Goal: Task Accomplishment & Management: Manage account settings

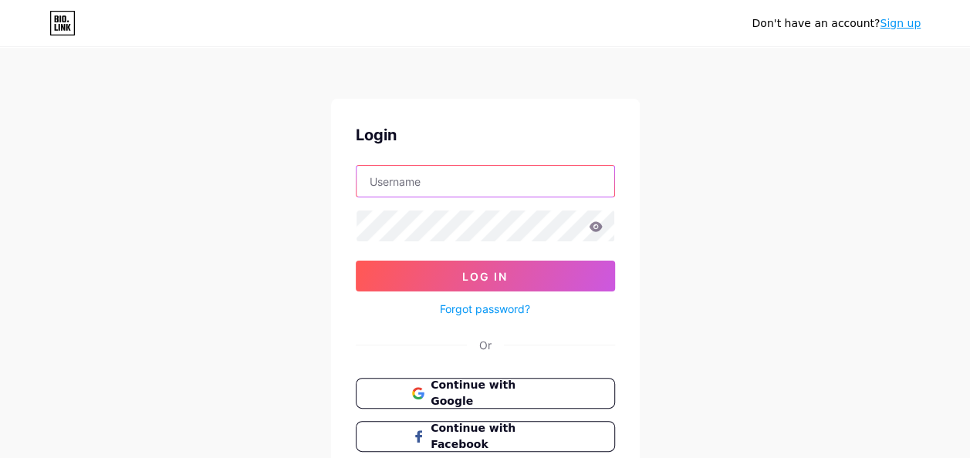
click at [400, 185] on input "text" at bounding box center [485, 181] width 258 height 31
type input "[EMAIL_ADDRESS][DOMAIN_NAME]"
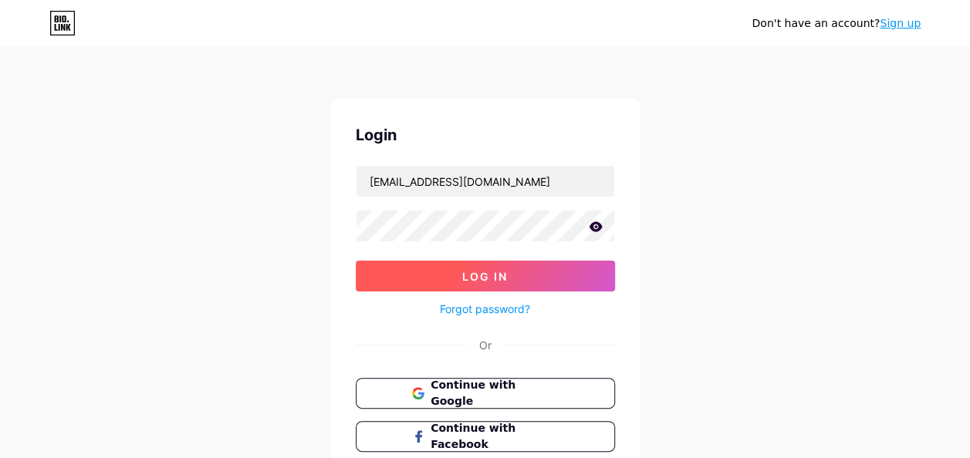
click at [502, 285] on button "Log In" at bounding box center [485, 276] width 259 height 31
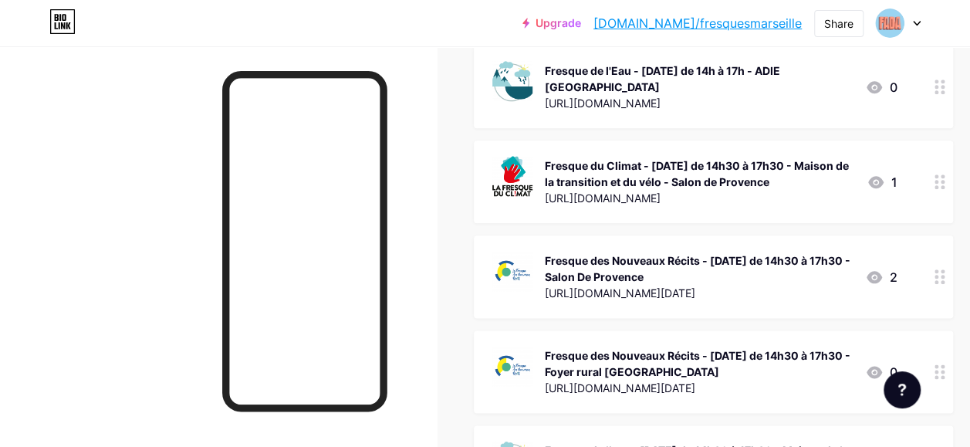
scroll to position [731, 0]
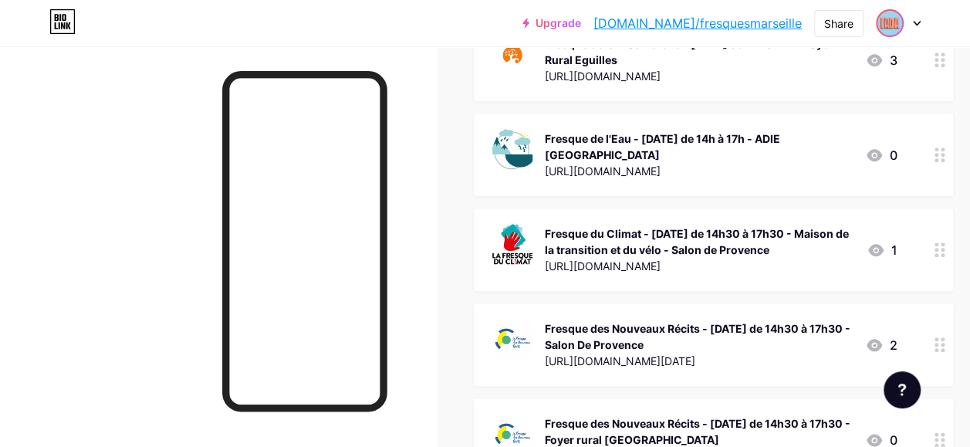
click at [903, 17] on div at bounding box center [898, 23] width 45 height 28
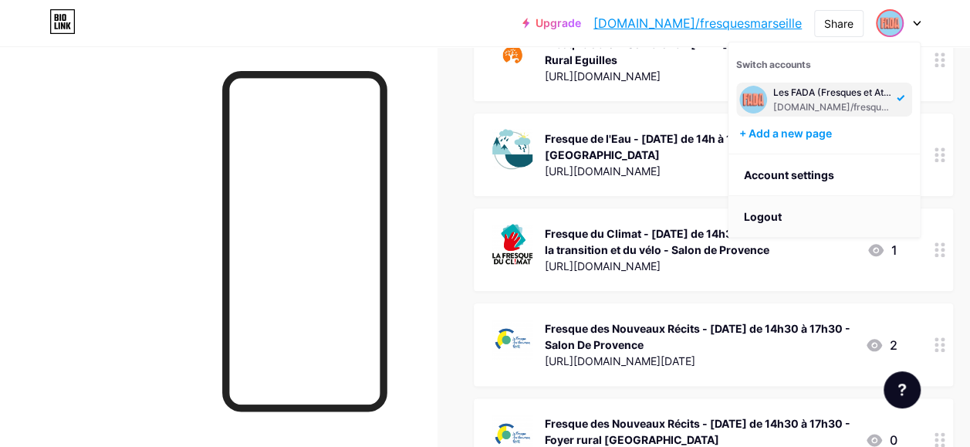
click at [774, 218] on li "Logout" at bounding box center [823, 217] width 191 height 42
